Goal: Find specific page/section: Find specific page/section

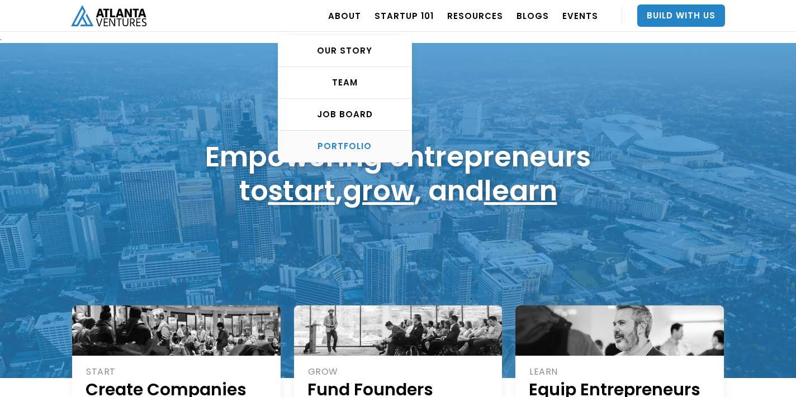
click at [358, 150] on div "PORTFOLIO" at bounding box center [344, 146] width 133 height 11
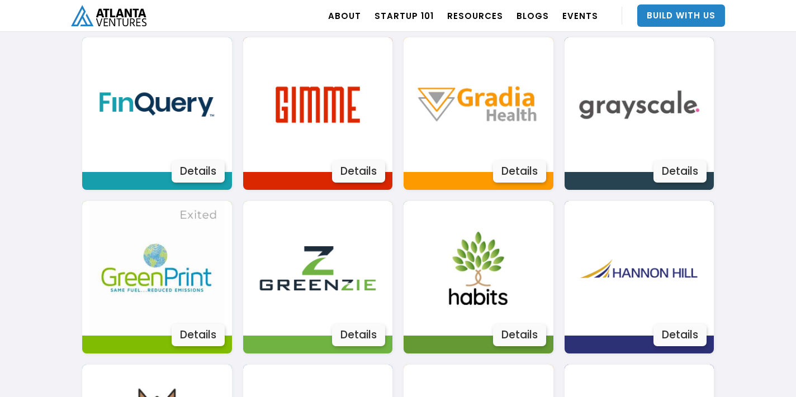
scroll to position [1131, 0]
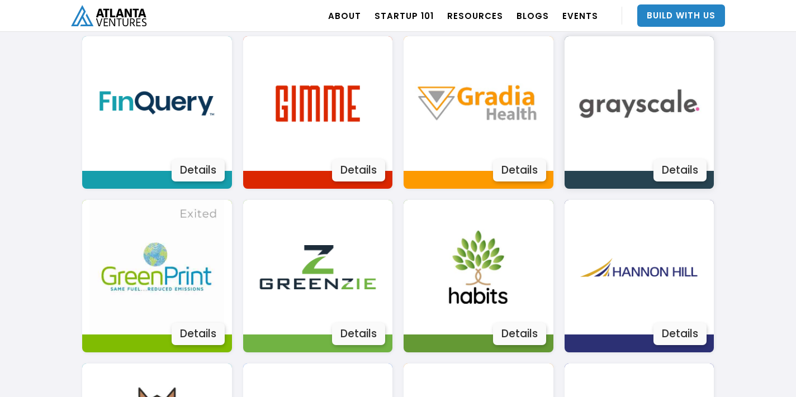
click at [658, 108] on img at bounding box center [639, 103] width 135 height 135
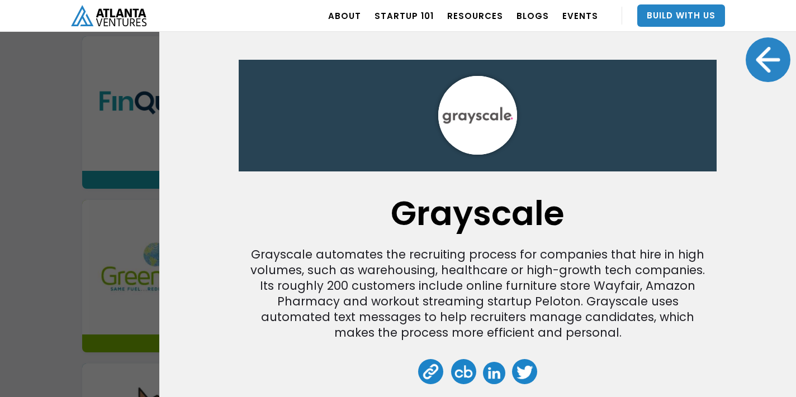
click at [761, 55] on div at bounding box center [768, 59] width 45 height 45
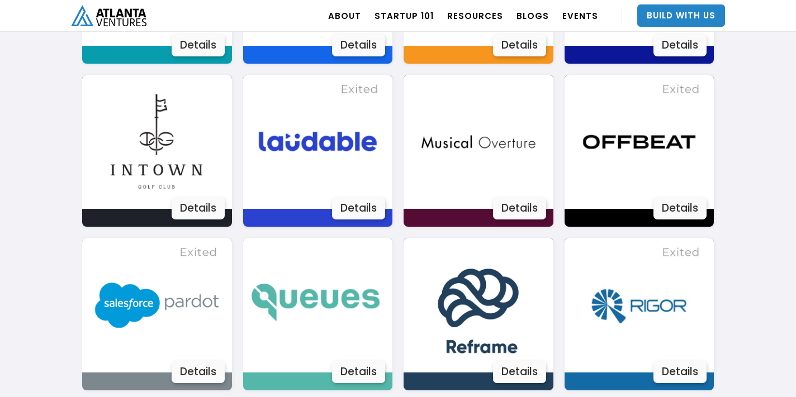
scroll to position [1609, 0]
